Goal: Navigation & Orientation: Understand site structure

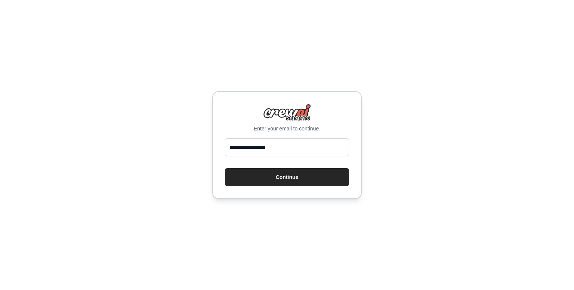
click at [271, 174] on button "Continue" at bounding box center [287, 177] width 124 height 18
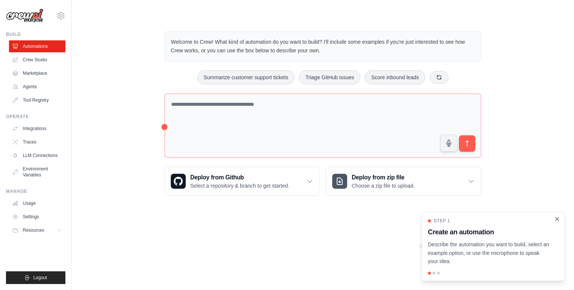
click at [556, 220] on icon "Close walkthrough" at bounding box center [556, 218] width 3 height 3
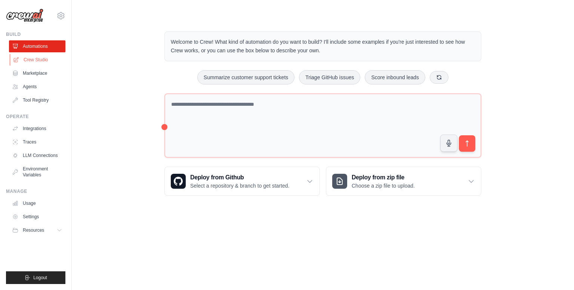
click at [48, 59] on link "Crew Studio" at bounding box center [38, 60] width 56 height 12
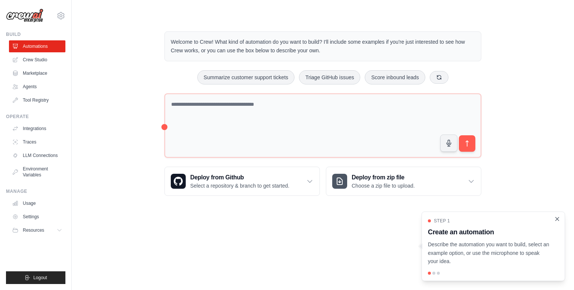
click at [558, 218] on icon "Close walkthrough" at bounding box center [556, 218] width 3 height 3
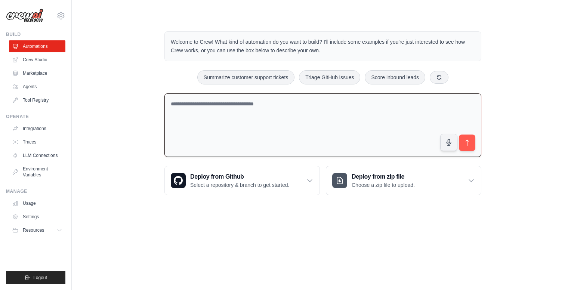
click at [225, 102] on textarea at bounding box center [322, 125] width 317 height 64
click at [34, 131] on link "Integrations" at bounding box center [38, 128] width 56 height 12
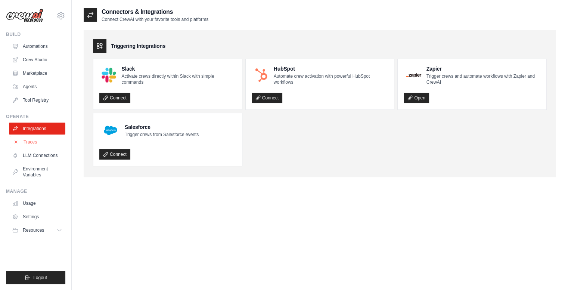
click at [30, 146] on link "Traces" at bounding box center [38, 142] width 56 height 12
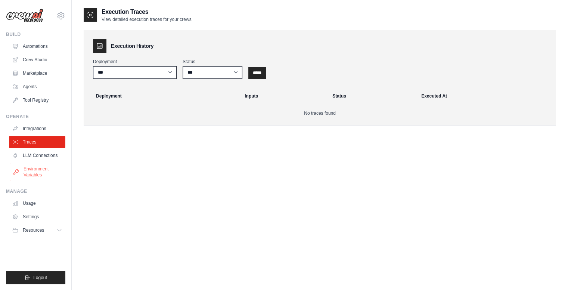
click at [45, 163] on link "Environment Variables" at bounding box center [38, 172] width 56 height 18
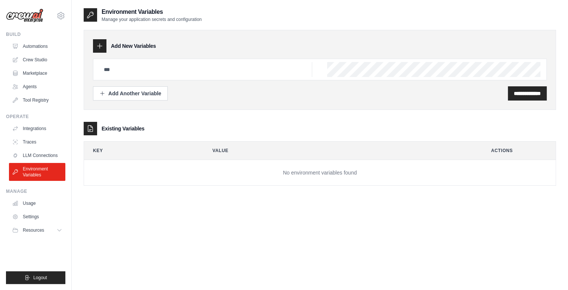
click at [44, 154] on link "LLM Connections" at bounding box center [37, 155] width 56 height 12
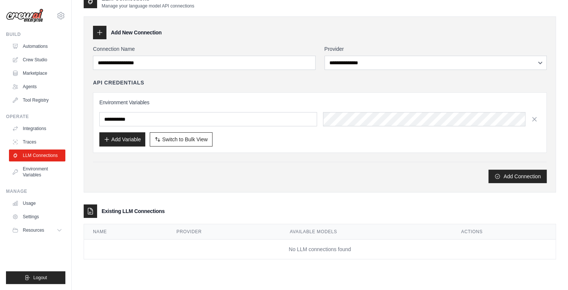
scroll to position [15, 0]
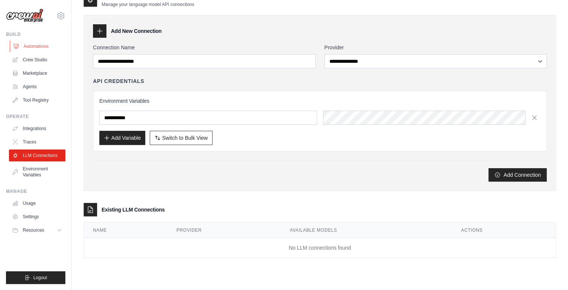
click at [34, 46] on link "Automations" at bounding box center [38, 46] width 56 height 12
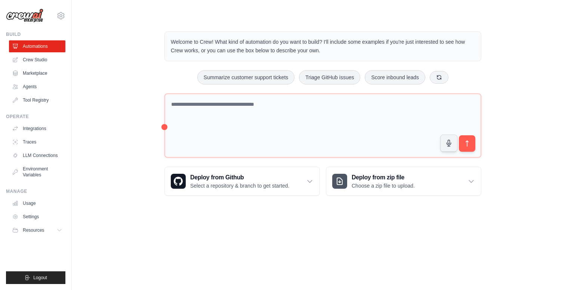
click at [37, 57] on link "Crew Studio" at bounding box center [37, 60] width 56 height 12
